Goal: Find specific page/section: Find specific page/section

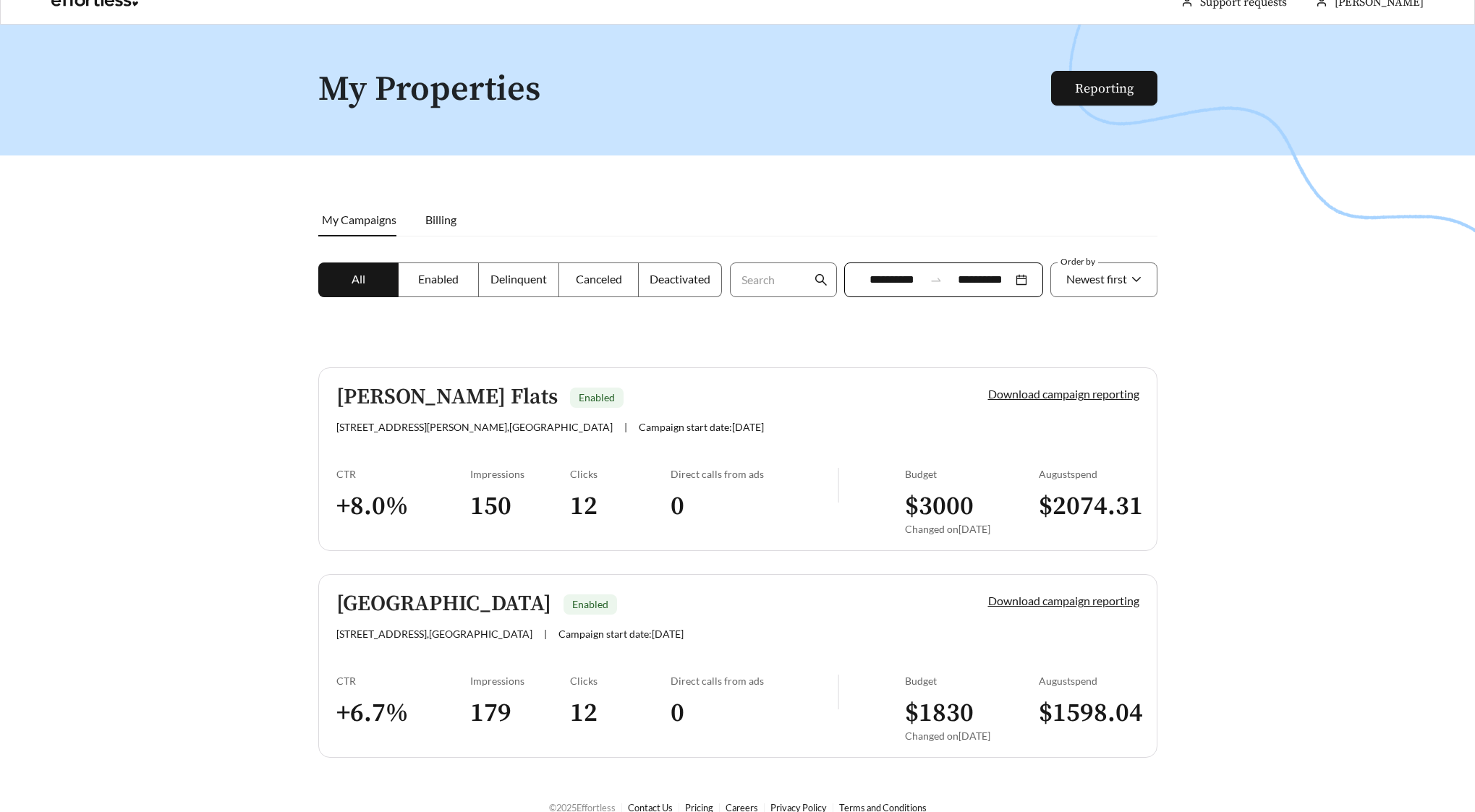
scroll to position [46, 0]
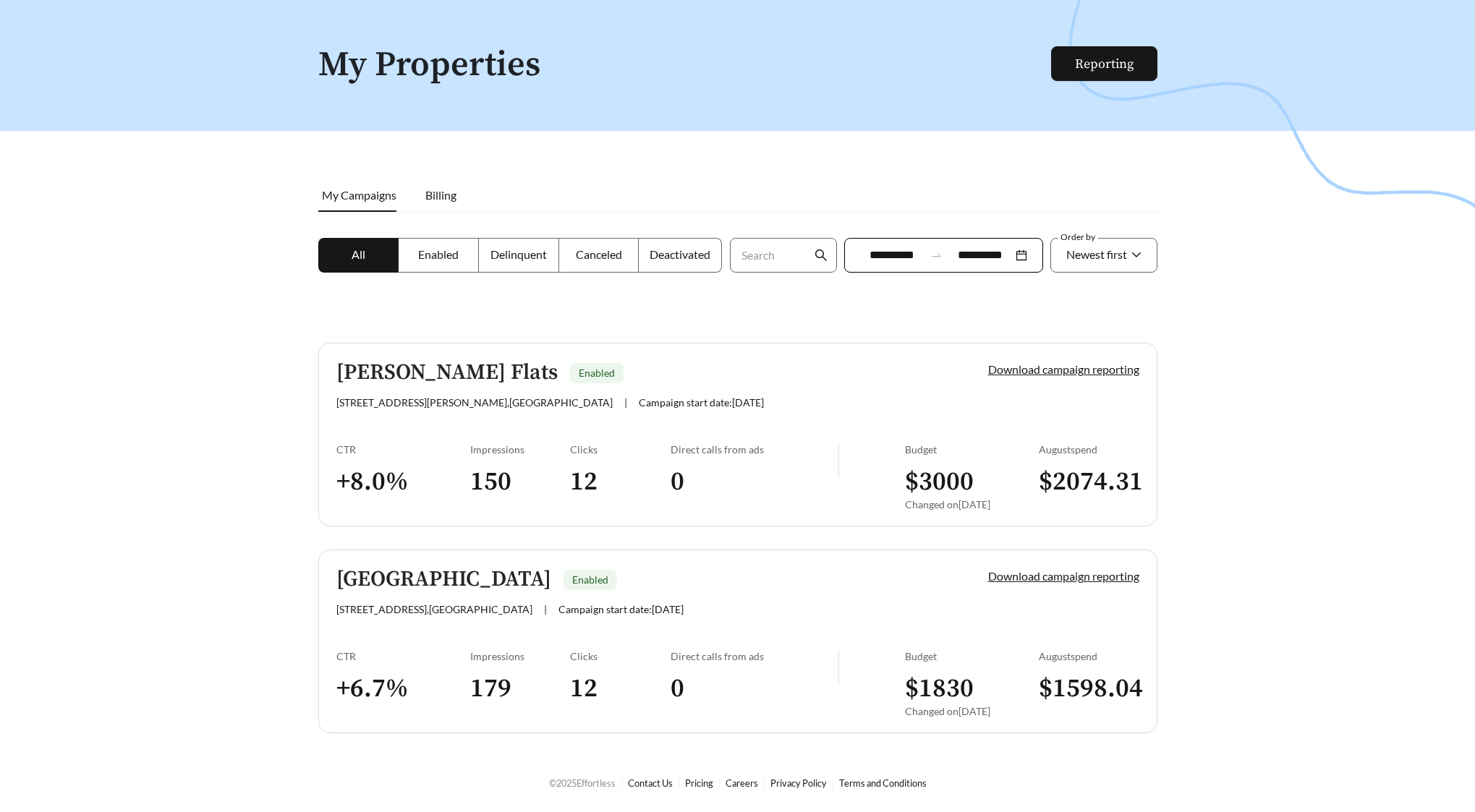
click at [742, 411] on link "McCrory Flats Enabled 8101 McCrory Lane , Nashville | Campaign start date: 2025…" at bounding box center [738, 435] width 839 height 184
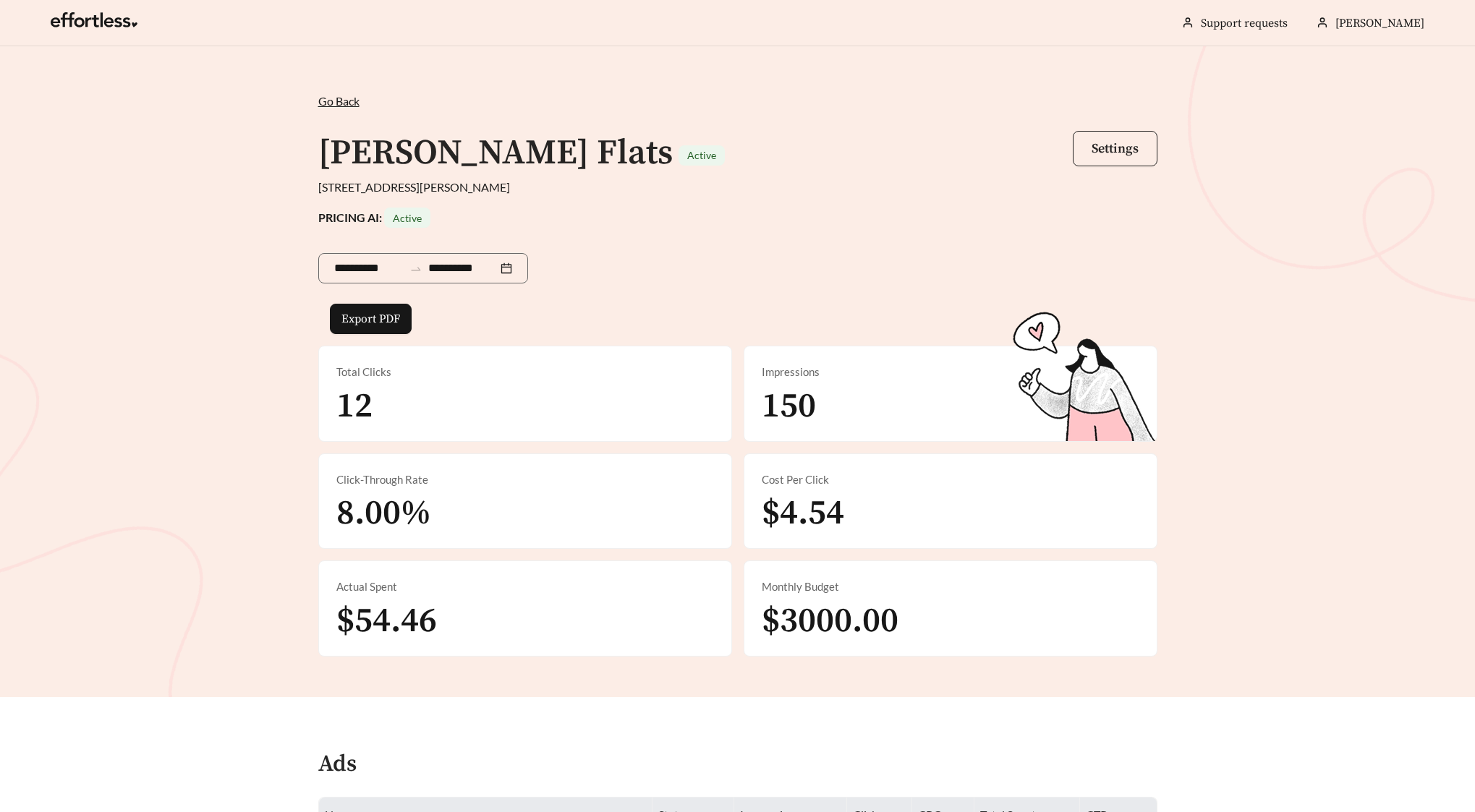
click at [1128, 148] on span "Settings" at bounding box center [1115, 148] width 47 height 17
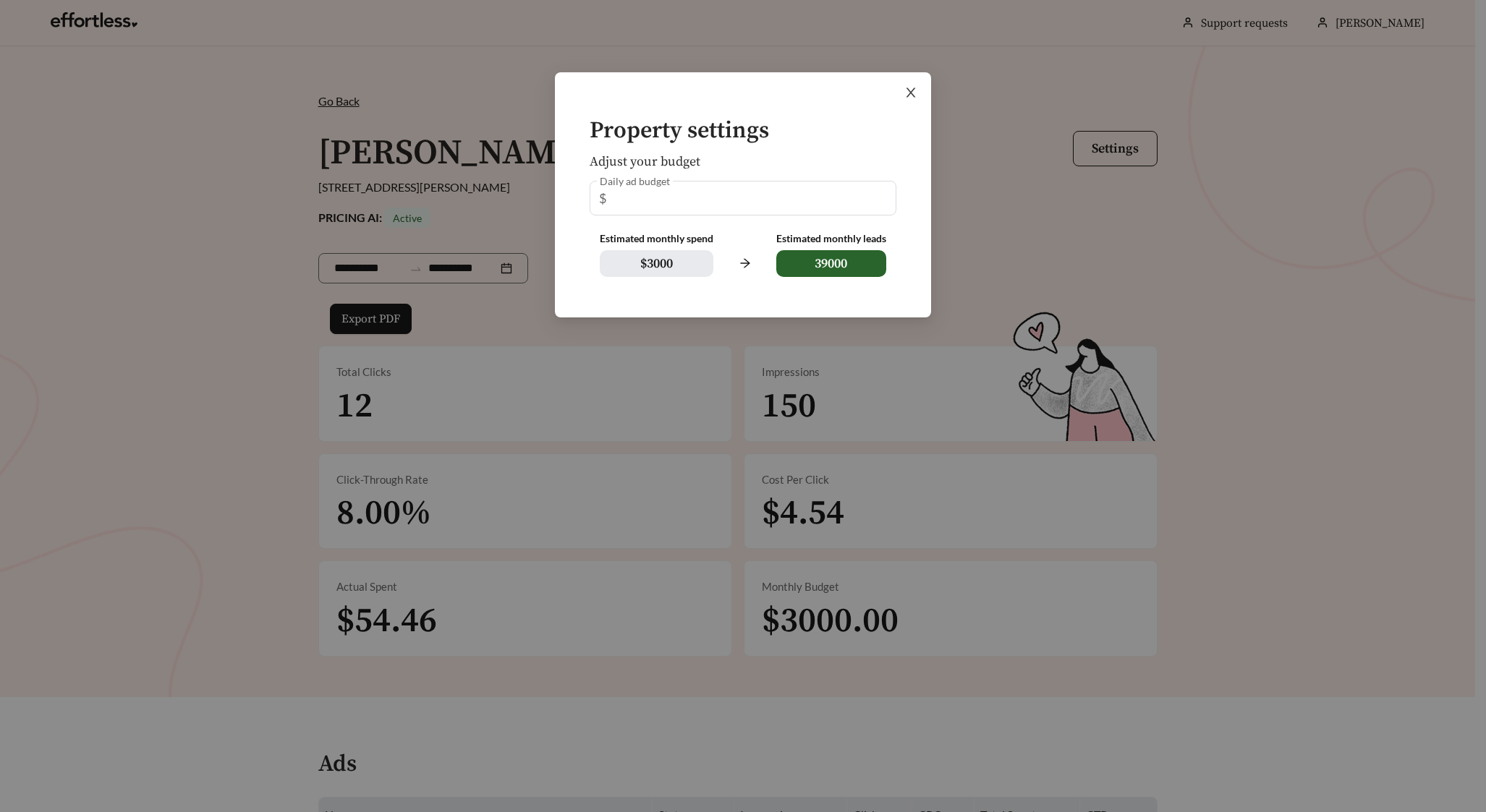
click at [914, 89] on icon "close" at bounding box center [911, 92] width 13 height 13
